Goal: Transaction & Acquisition: Subscribe to service/newsletter

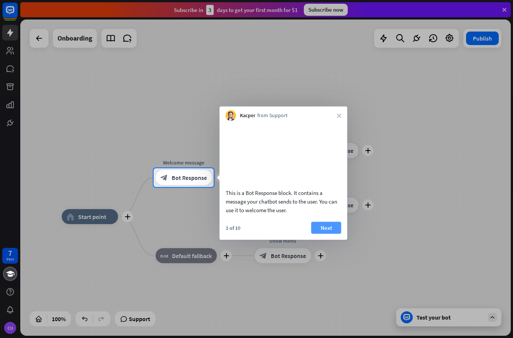
click at [332, 234] on button "Next" at bounding box center [326, 228] width 30 height 12
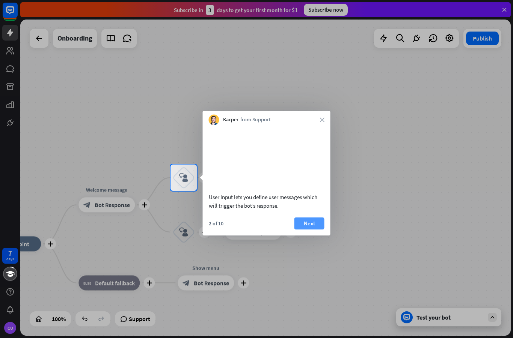
click at [315, 229] on button "Next" at bounding box center [309, 223] width 30 height 12
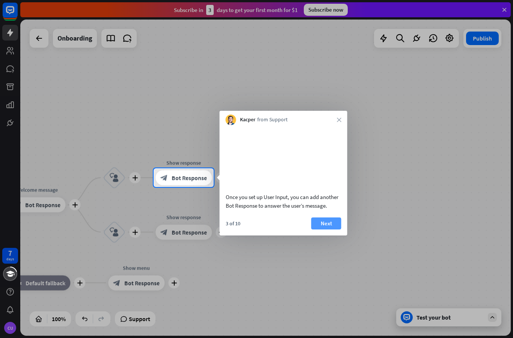
click at [329, 229] on button "Next" at bounding box center [326, 223] width 30 height 12
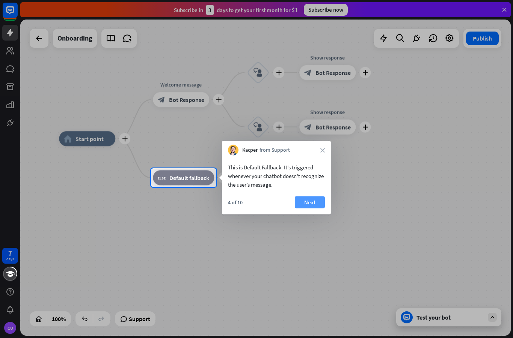
click at [315, 198] on button "Next" at bounding box center [310, 202] width 30 height 12
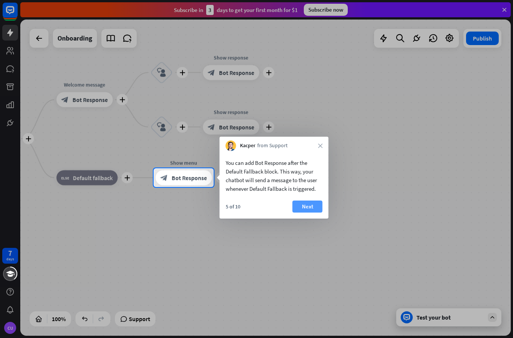
click at [316, 202] on button "Next" at bounding box center [307, 207] width 30 height 12
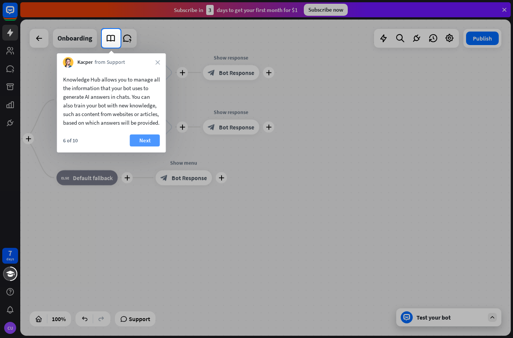
click at [152, 146] on button "Next" at bounding box center [145, 140] width 30 height 12
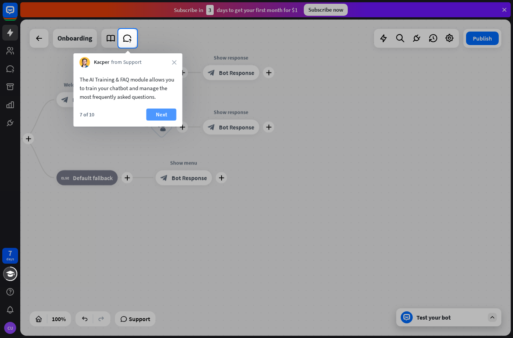
click at [154, 110] on button "Next" at bounding box center [161, 115] width 30 height 12
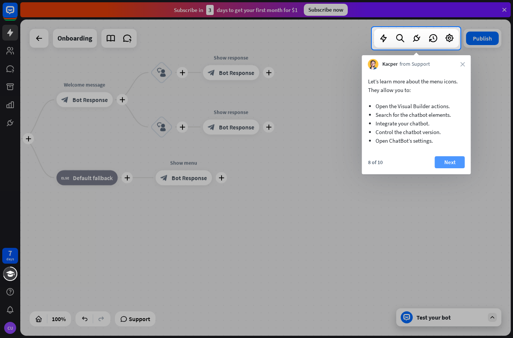
click at [454, 161] on button "Next" at bounding box center [450, 162] width 30 height 12
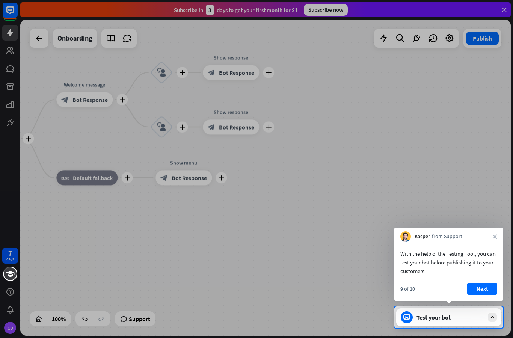
click at [461, 320] on div "Test your bot" at bounding box center [450, 318] width 68 height 8
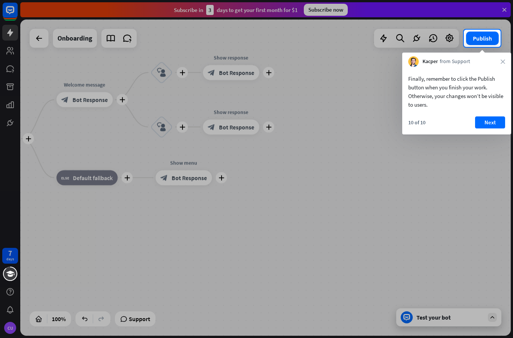
click at [432, 312] on div at bounding box center [256, 192] width 513 height 291
click at [413, 312] on div at bounding box center [256, 192] width 513 height 291
click at [449, 319] on div at bounding box center [256, 192] width 513 height 291
click at [445, 323] on div at bounding box center [256, 192] width 513 height 291
click at [491, 124] on button "Next" at bounding box center [490, 122] width 30 height 12
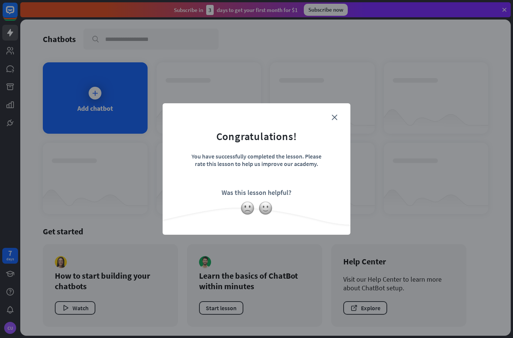
click at [341, 116] on form "Congratulations! You have successfully completed the lesson. Please rate this l…" at bounding box center [256, 158] width 169 height 90
click at [334, 119] on icon "close" at bounding box center [335, 118] width 6 height 6
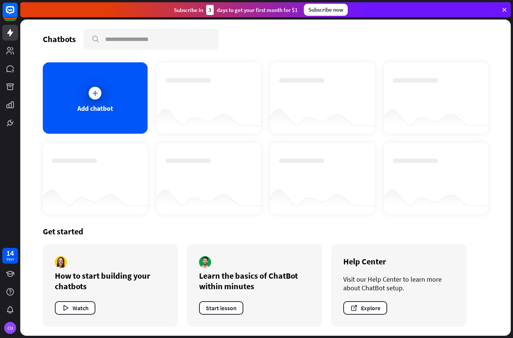
click at [252, 272] on div "Learn the basics of ChatBot within minutes" at bounding box center [254, 280] width 111 height 21
click at [232, 309] on button "Start lesson" at bounding box center [221, 308] width 44 height 14
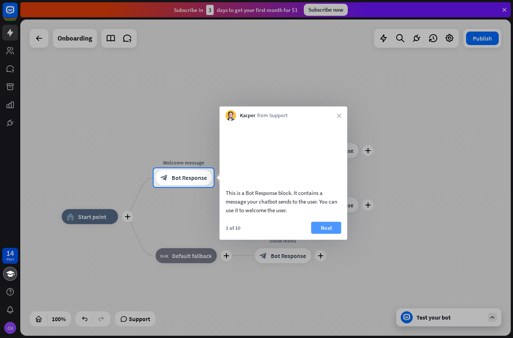
click at [329, 234] on button "Next" at bounding box center [326, 228] width 30 height 12
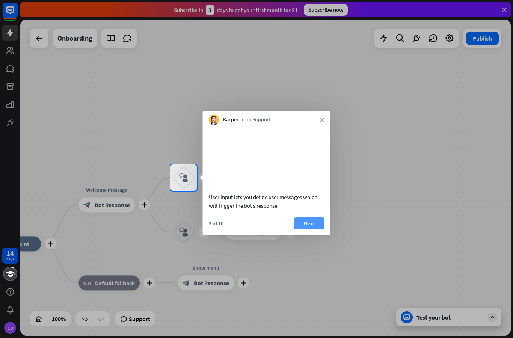
click at [321, 229] on button "Next" at bounding box center [309, 223] width 30 height 12
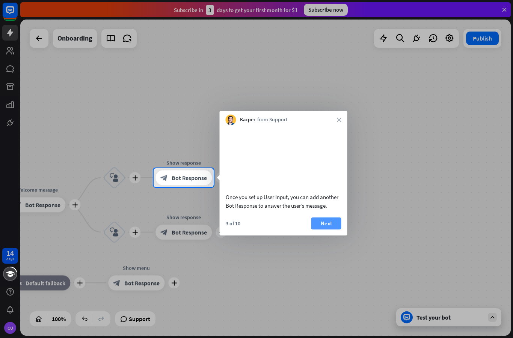
click at [327, 229] on button "Next" at bounding box center [326, 223] width 30 height 12
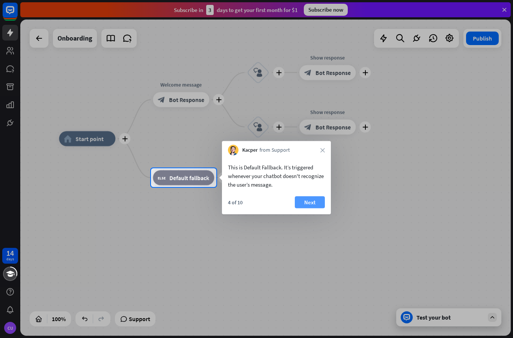
click at [314, 205] on button "Next" at bounding box center [310, 202] width 30 height 12
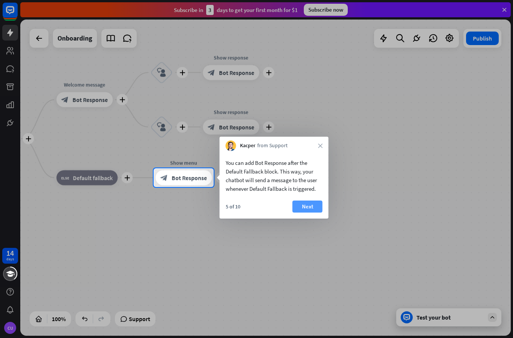
click at [312, 206] on button "Next" at bounding box center [307, 207] width 30 height 12
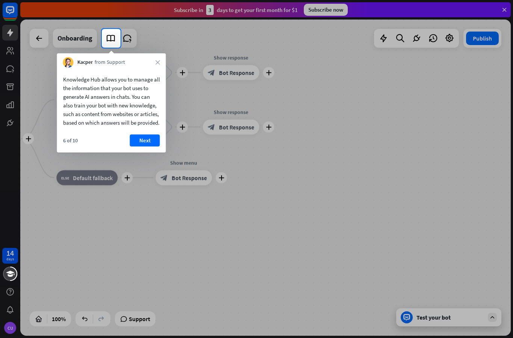
click at [415, 317] on div at bounding box center [256, 193] width 513 height 290
click at [137, 143] on button "Next" at bounding box center [145, 140] width 30 height 12
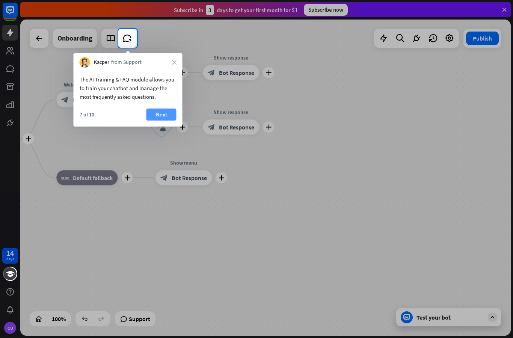
click at [153, 116] on button "Next" at bounding box center [161, 115] width 30 height 12
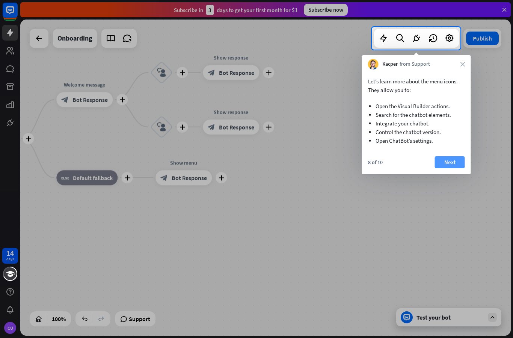
click at [452, 166] on button "Next" at bounding box center [450, 162] width 30 height 12
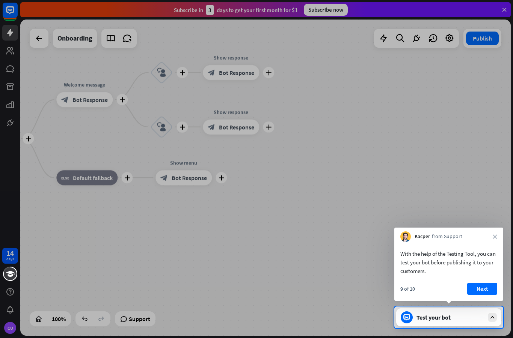
click at [492, 312] on div "Test your bot" at bounding box center [448, 317] width 105 height 18
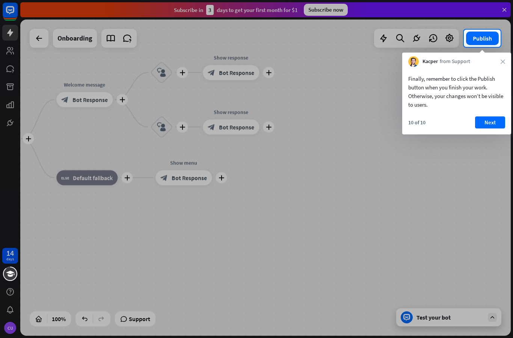
click at [455, 314] on div at bounding box center [256, 192] width 513 height 291
click at [494, 122] on button "Next" at bounding box center [490, 122] width 30 height 12
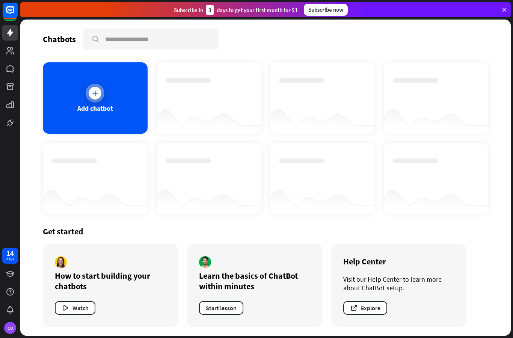
click at [93, 97] on div at bounding box center [95, 93] width 13 height 13
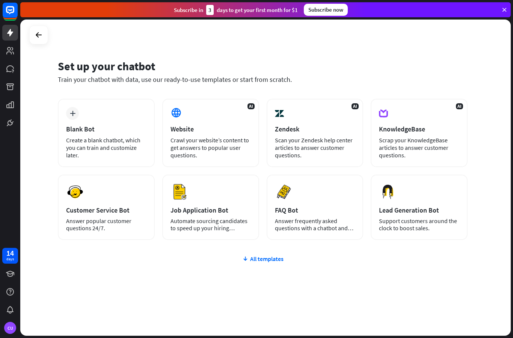
click at [424, 272] on div "plus Blank Bot Create a blank chatbot, which you can train and customize later.…" at bounding box center [263, 214] width 410 height 231
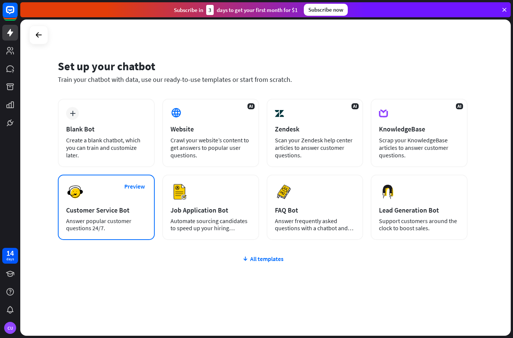
click at [70, 186] on img at bounding box center [75, 192] width 18 height 18
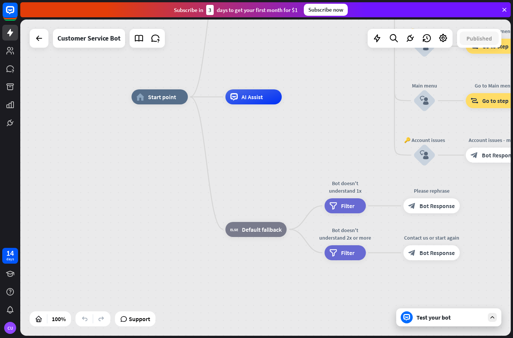
click at [432, 316] on div "Test your bot" at bounding box center [450, 318] width 68 height 8
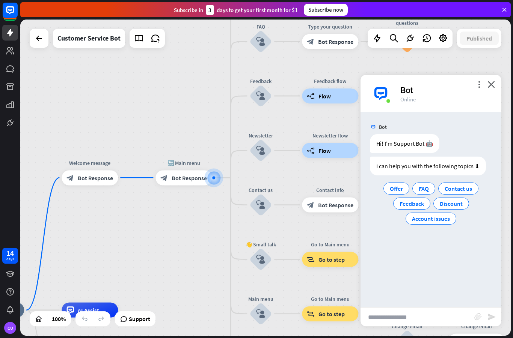
click at [441, 319] on input "text" at bounding box center [417, 317] width 114 height 19
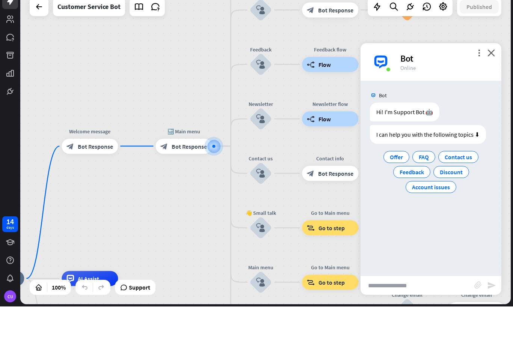
paste input "**********"
click at [470, 259] on div "Bot Hi! I'm Support Bot 🤖 [DATE] 12:31 AM Show JSON I can help you with the fol…" at bounding box center [430, 209] width 141 height 195
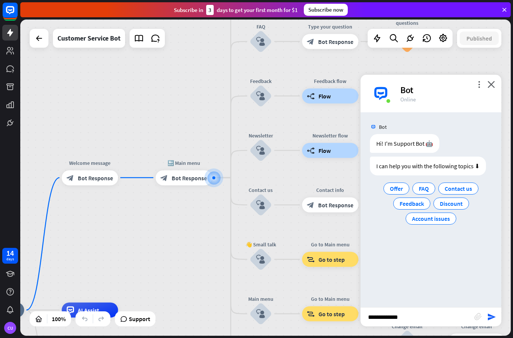
click at [419, 319] on input "**********" at bounding box center [417, 317] width 114 height 19
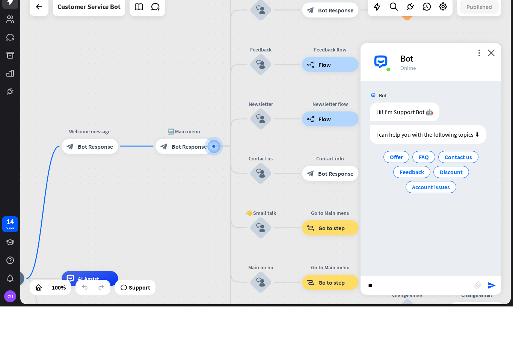
type input "*"
paste input "**********"
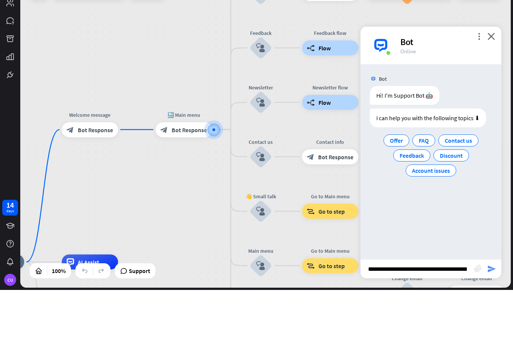
type input "**********"
click at [492, 312] on icon "send" at bounding box center [491, 316] width 9 height 9
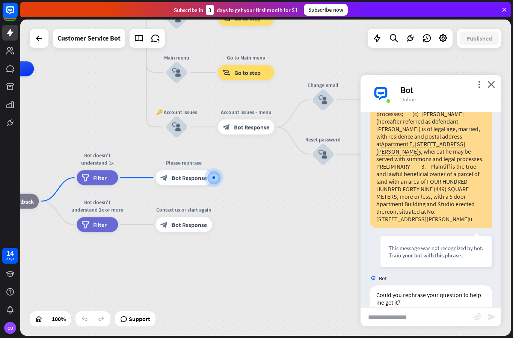
scroll to position [390, 0]
click at [424, 320] on input "text" at bounding box center [417, 317] width 114 height 19
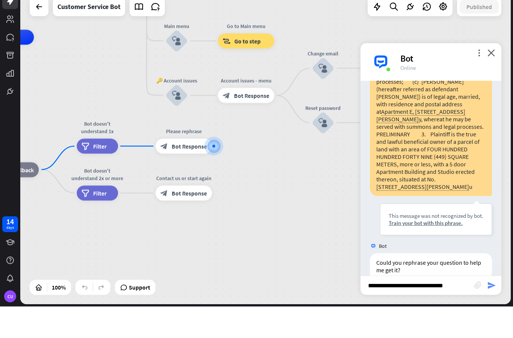
type input "**********"
click at [488, 312] on icon "send" at bounding box center [491, 316] width 9 height 9
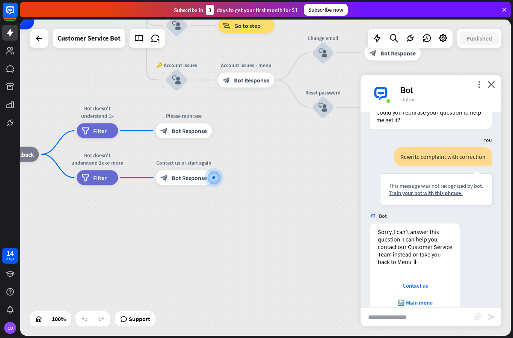
scroll to position [572, 0]
click at [450, 314] on input "text" at bounding box center [417, 317] width 114 height 19
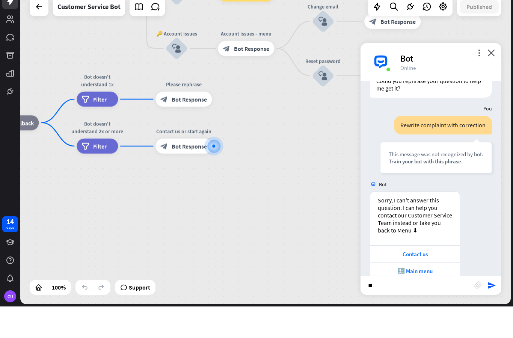
type input "**"
click at [492, 307] on div "** block_attachment send" at bounding box center [430, 316] width 141 height 19
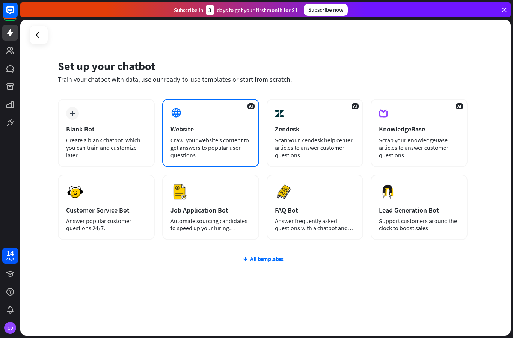
click at [177, 112] on icon at bounding box center [175, 112] width 11 height 11
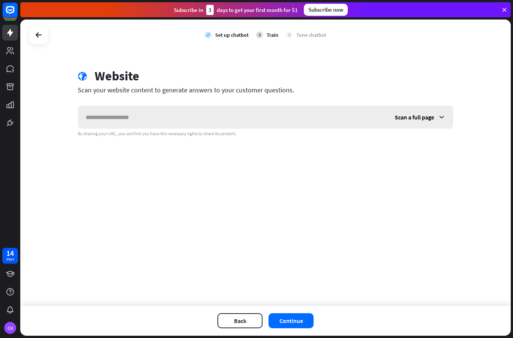
click at [109, 117] on input "text" at bounding box center [232, 117] width 309 height 23
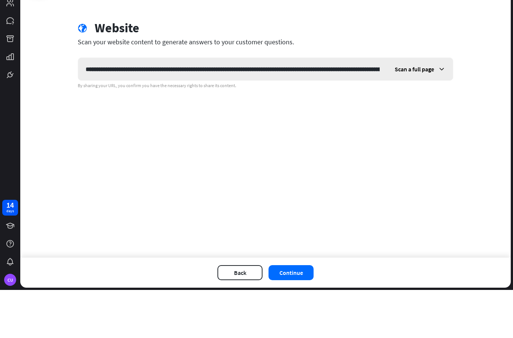
type input "**********"
click at [302, 313] on button "Continue" at bounding box center [290, 320] width 45 height 15
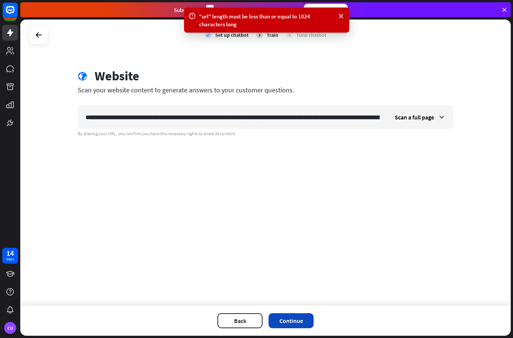
click at [297, 316] on button "Continue" at bounding box center [290, 320] width 45 height 15
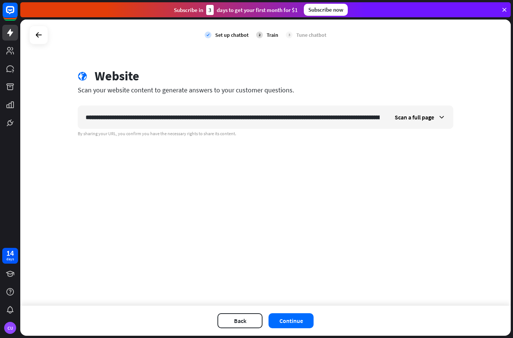
click at [173, 93] on div "Scan your website content to generate answers to your customer questions." at bounding box center [265, 90] width 375 height 9
click at [426, 114] on span "Scan a full page" at bounding box center [414, 117] width 39 height 8
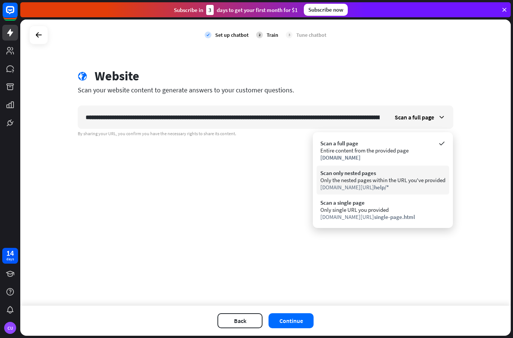
click at [428, 184] on div "www.chatbot.com/ help/*" at bounding box center [382, 187] width 125 height 7
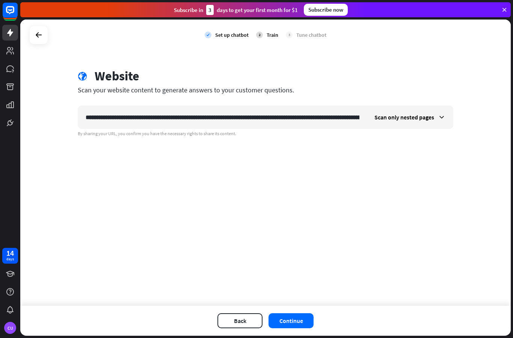
click at [426, 210] on div "check Set up chatbot 2 Train 3 Tune chatbot globe Website Scan your website con…" at bounding box center [265, 163] width 490 height 286
click at [300, 319] on button "Continue" at bounding box center [290, 320] width 45 height 15
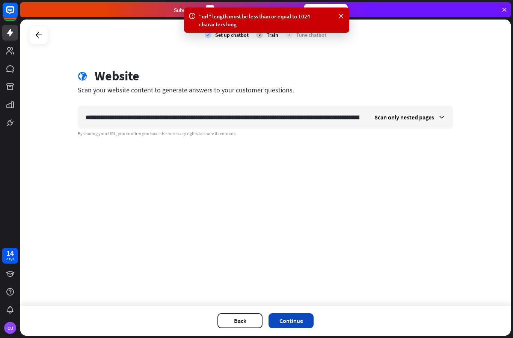
click at [295, 324] on button "Continue" at bounding box center [290, 320] width 45 height 15
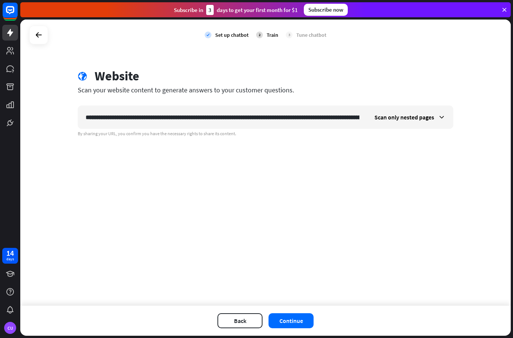
click at [330, 8] on div "Subscribe now" at bounding box center [326, 10] width 44 height 12
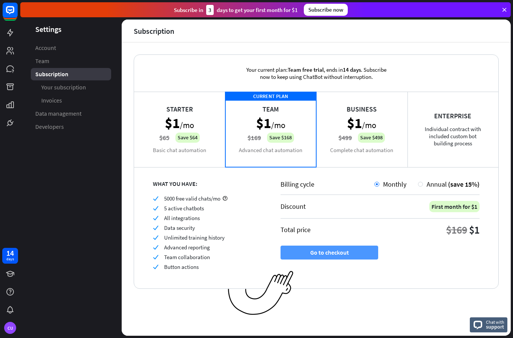
click at [358, 246] on button "Go to checkout" at bounding box center [329, 253] width 98 height 14
